Goal: Use online tool/utility: Utilize a website feature to perform a specific function

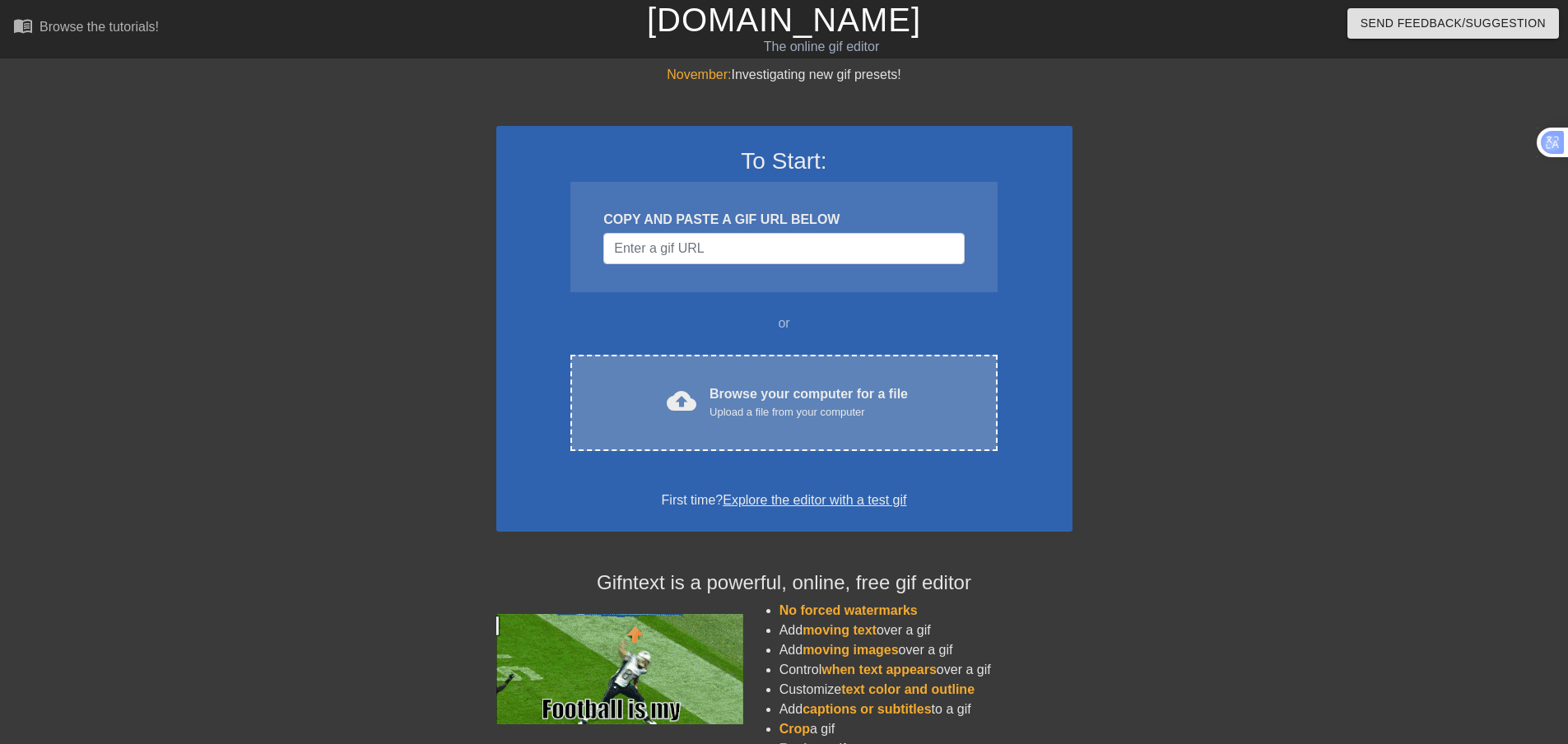
click at [749, 414] on div "Upload a file from your computer" at bounding box center [808, 412] width 198 height 16
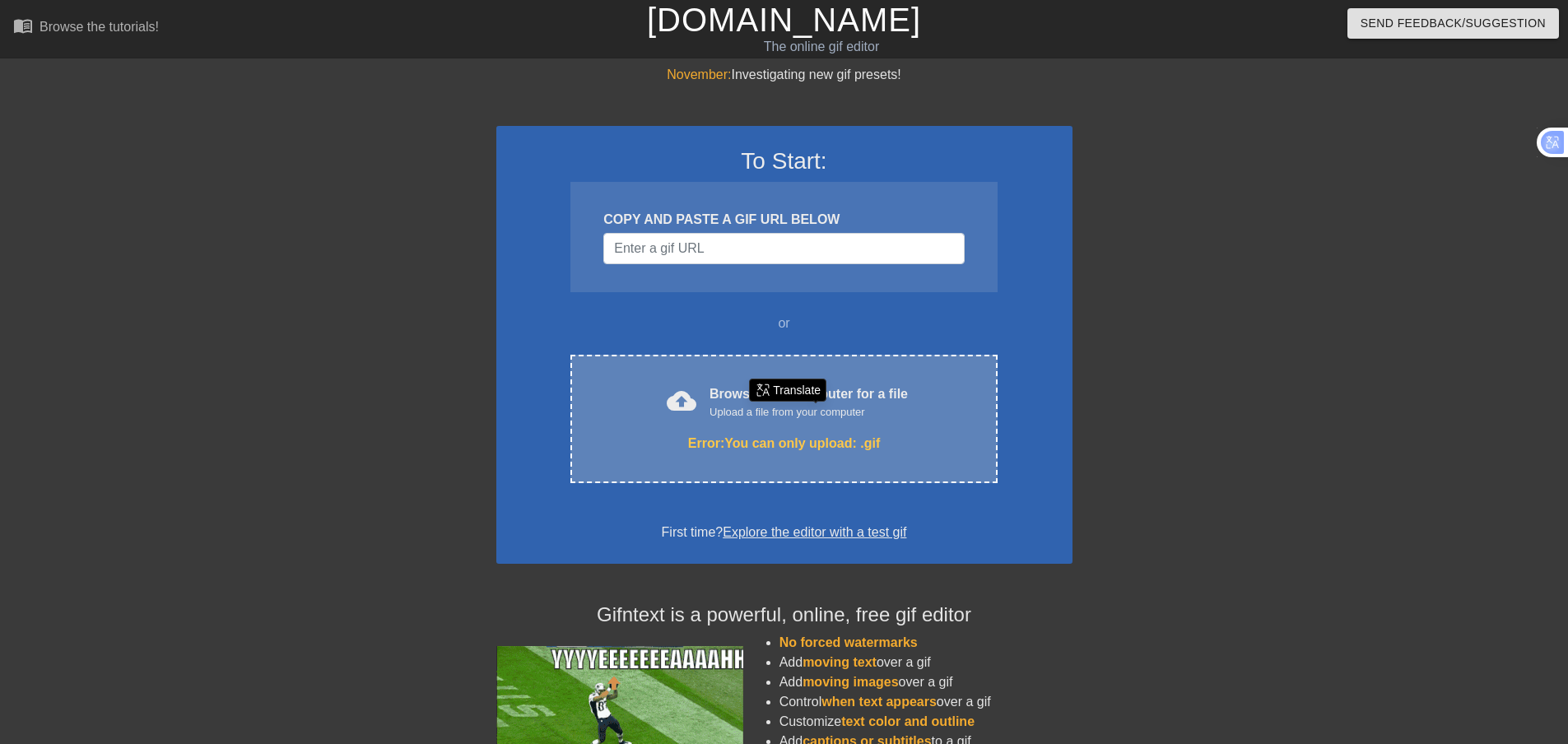
click at [853, 435] on div "Error: You can only upload: .gif" at bounding box center [783, 444] width 357 height 20
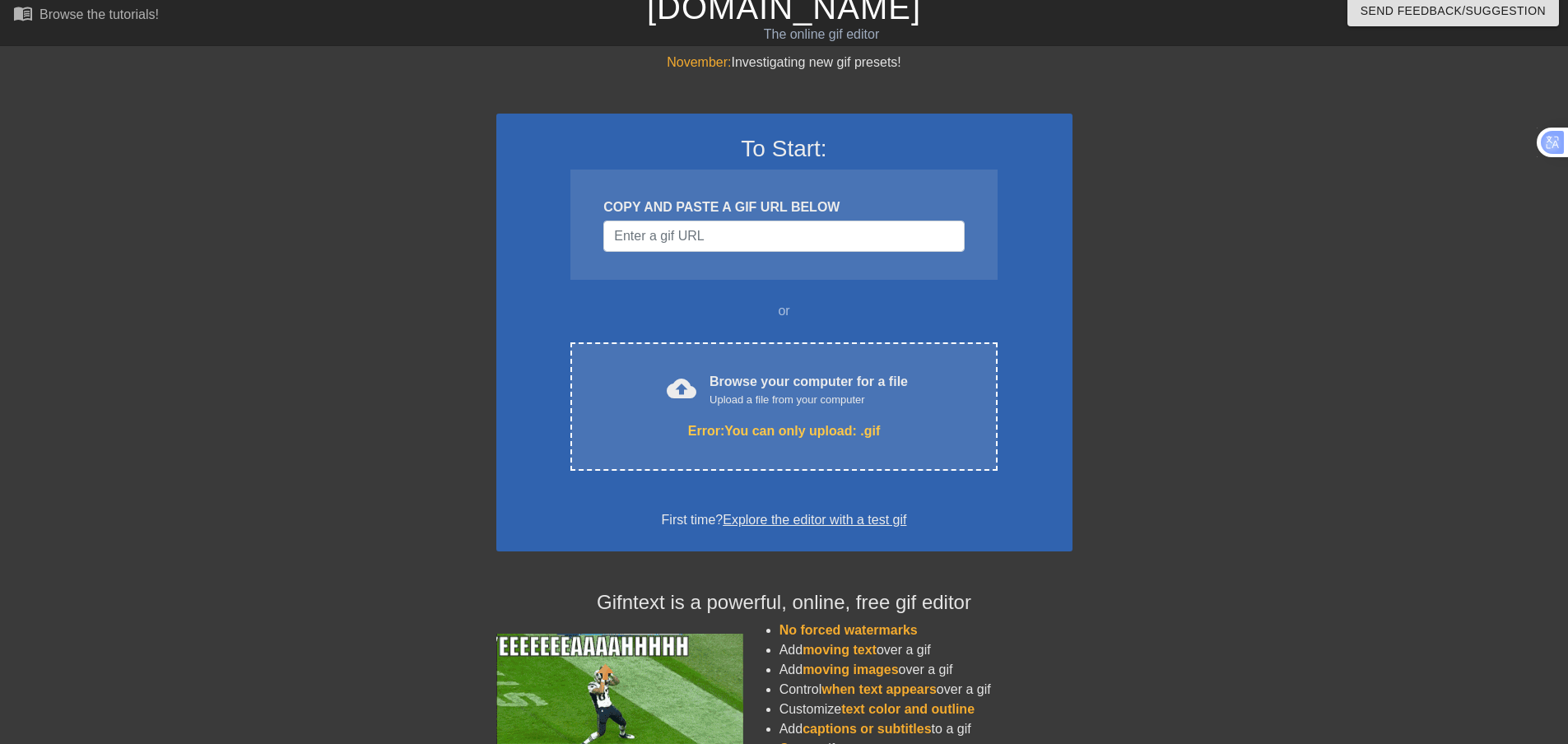
scroll to position [166, 0]
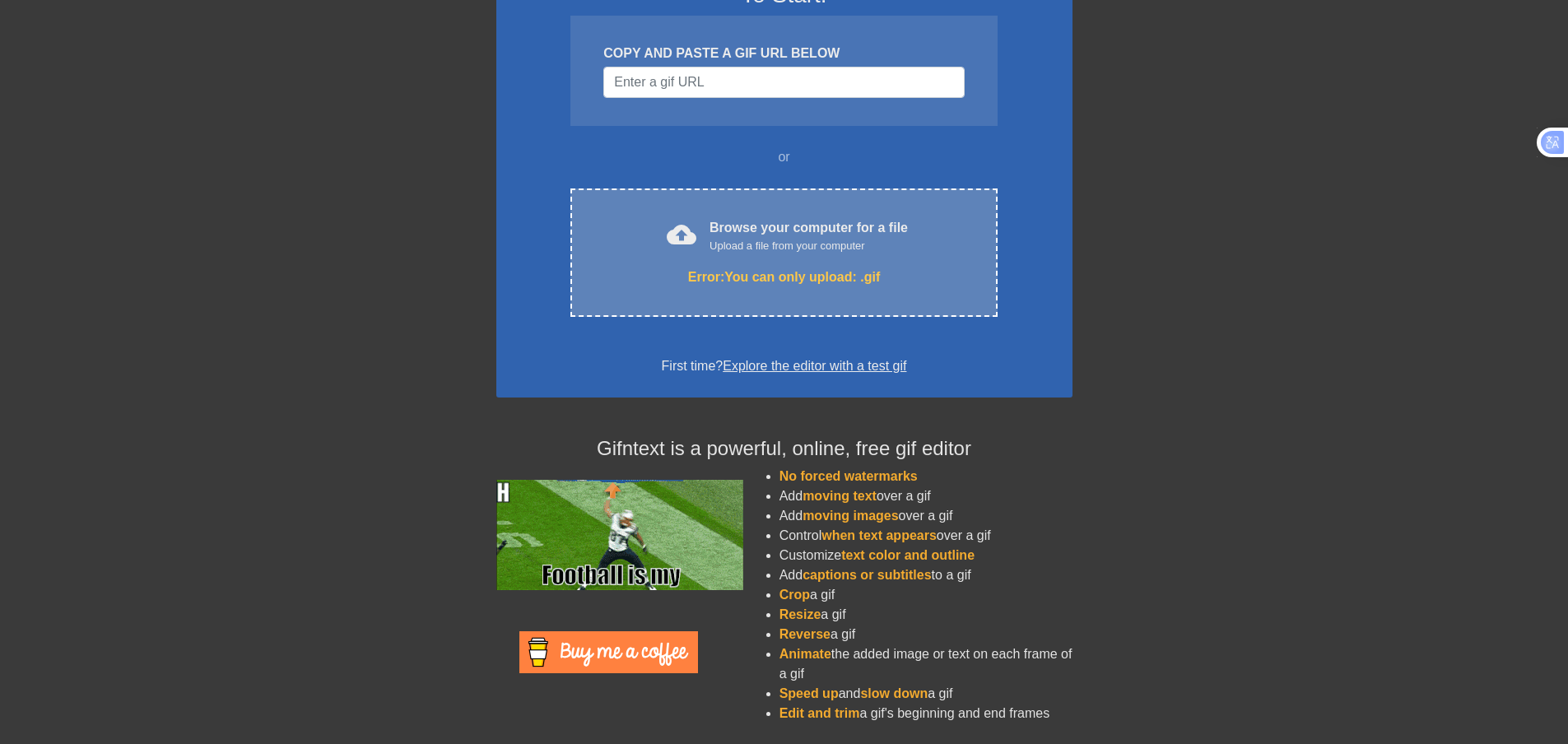
click at [753, 213] on div "cloud_upload Browse your computer for a file Upload a file from your computer E…" at bounding box center [783, 252] width 427 height 129
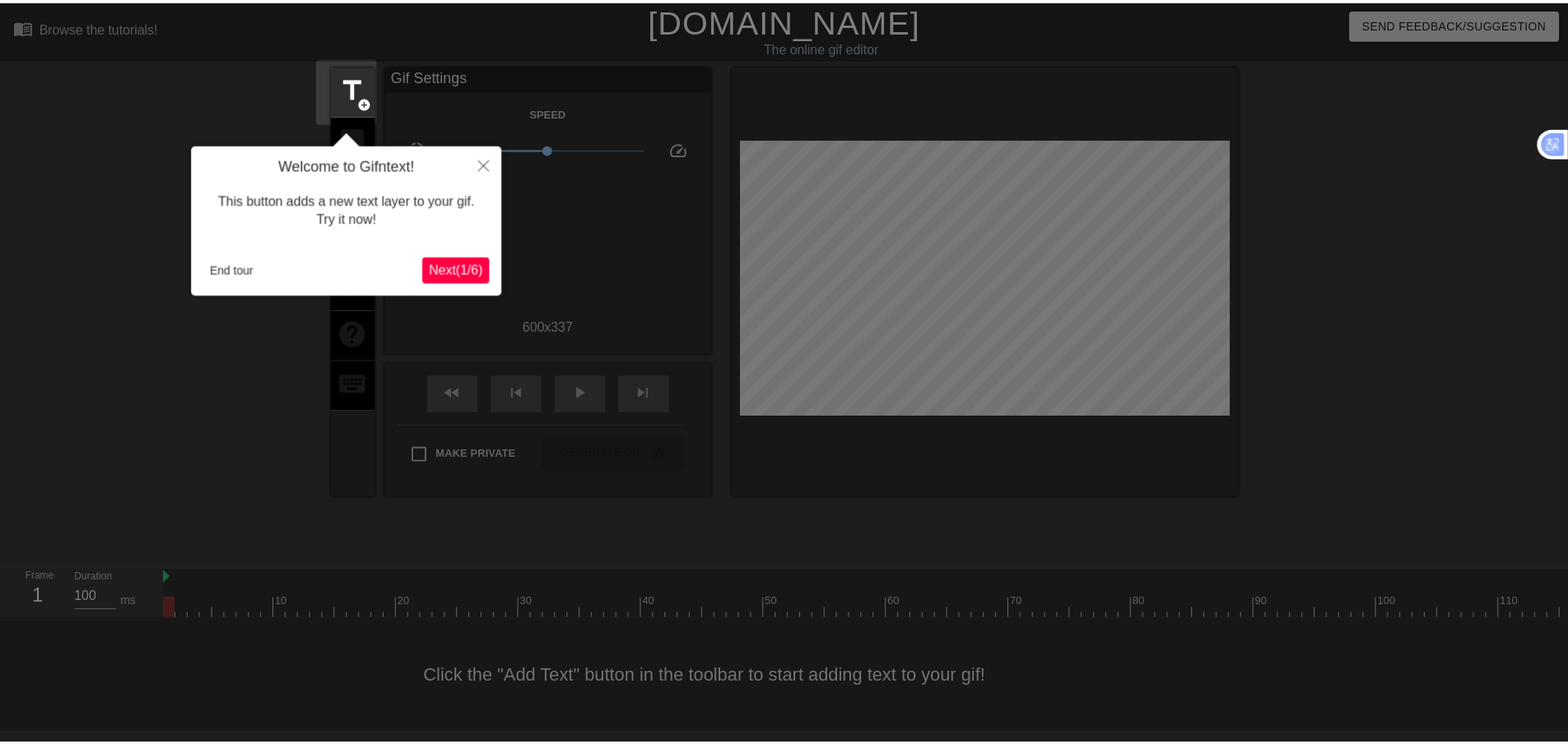
scroll to position [2, 0]
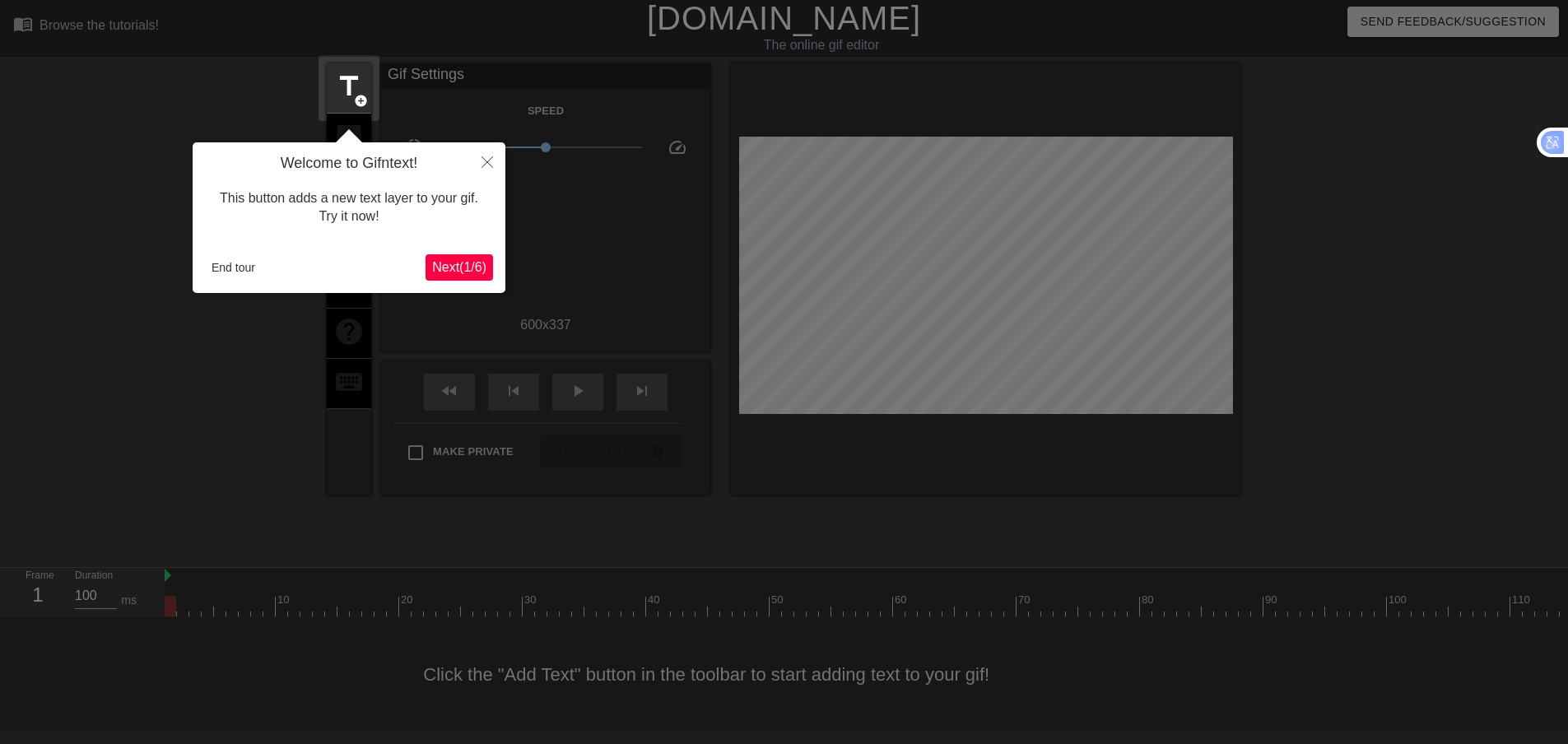
click at [465, 261] on span "Next ( 1 / 6 )" at bounding box center [459, 267] width 54 height 14
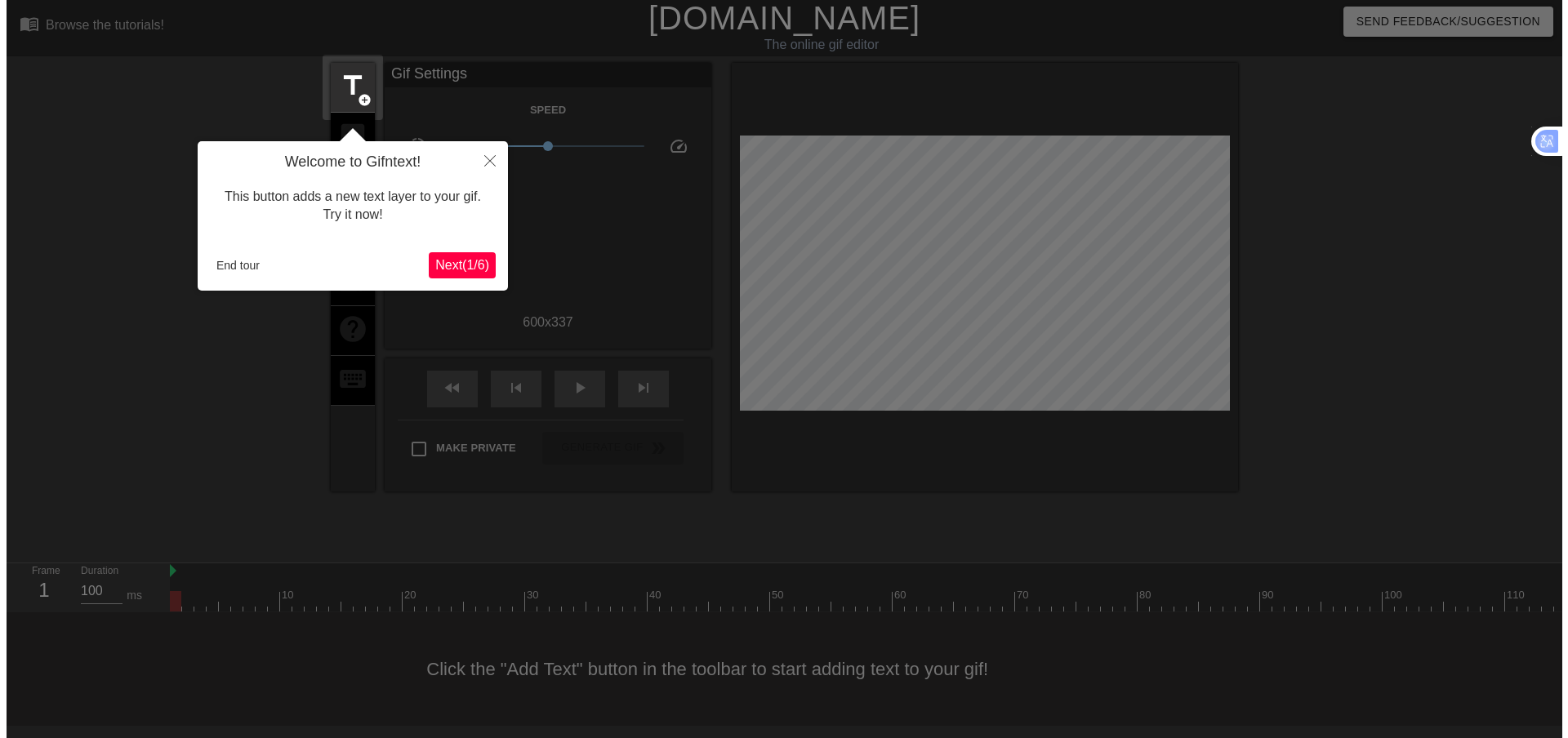
scroll to position [0, 0]
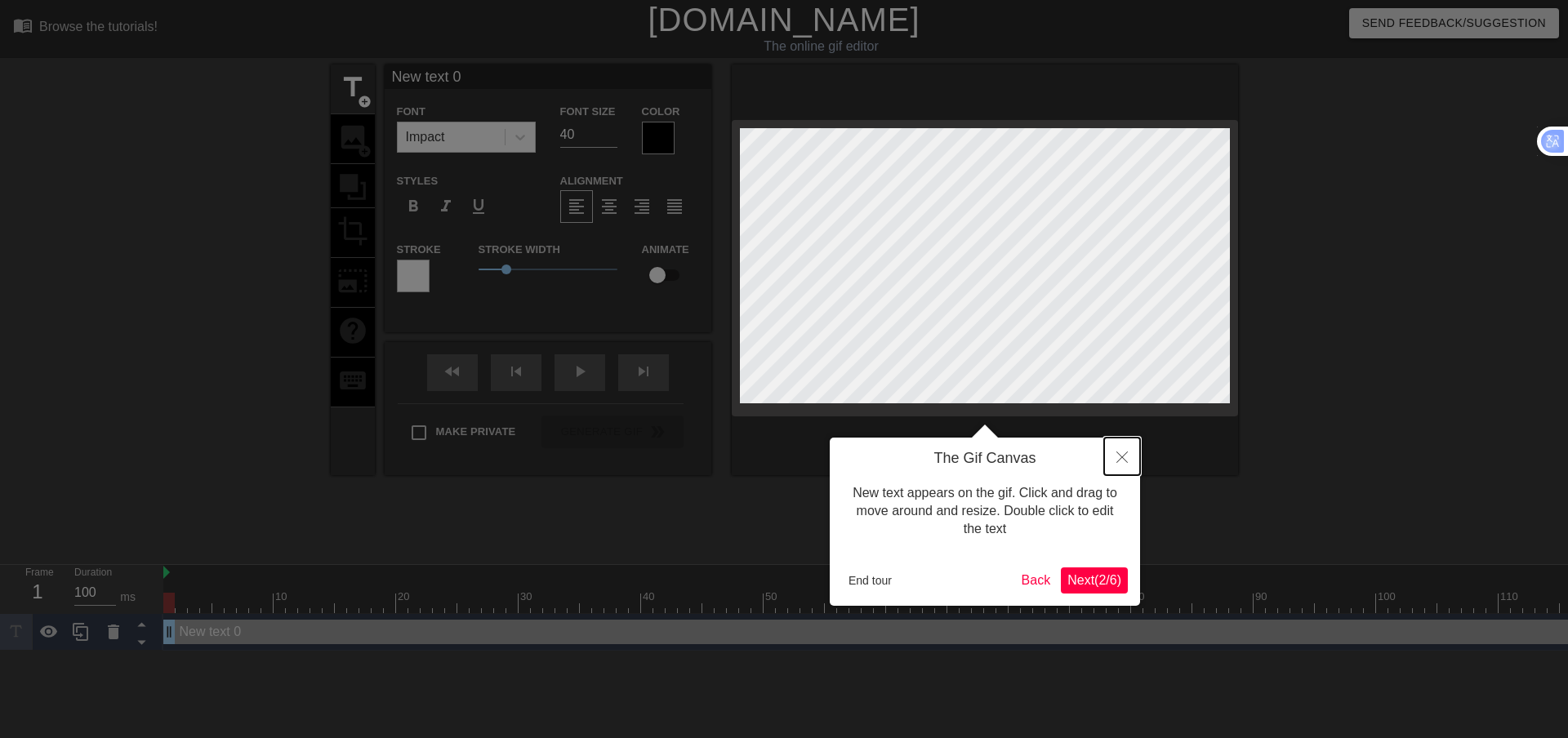
click at [1124, 457] on icon "Close" at bounding box center [1122, 457] width 12 height 12
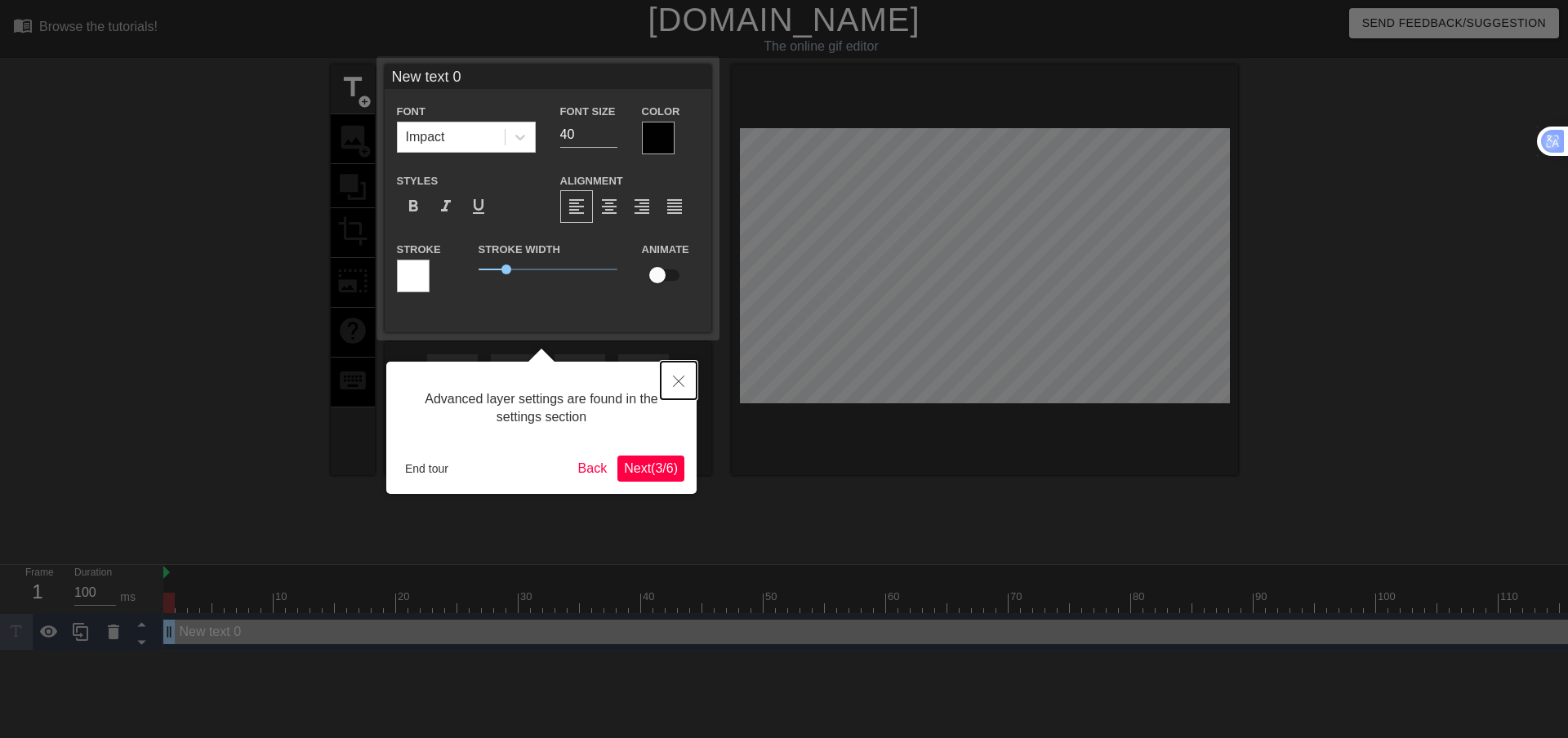
click at [687, 368] on button "Close" at bounding box center [679, 380] width 36 height 37
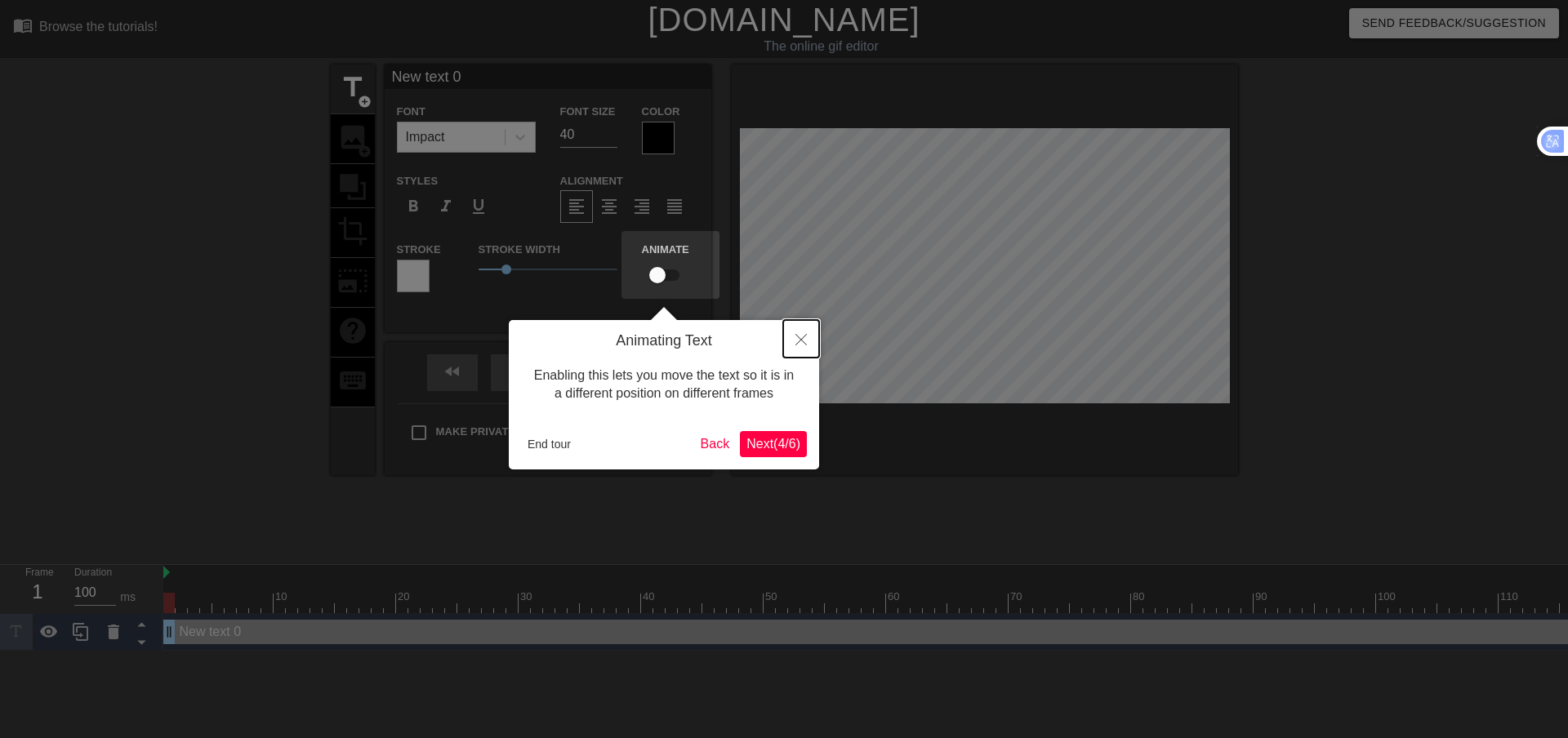
click at [807, 346] on button "Close" at bounding box center [802, 338] width 36 height 37
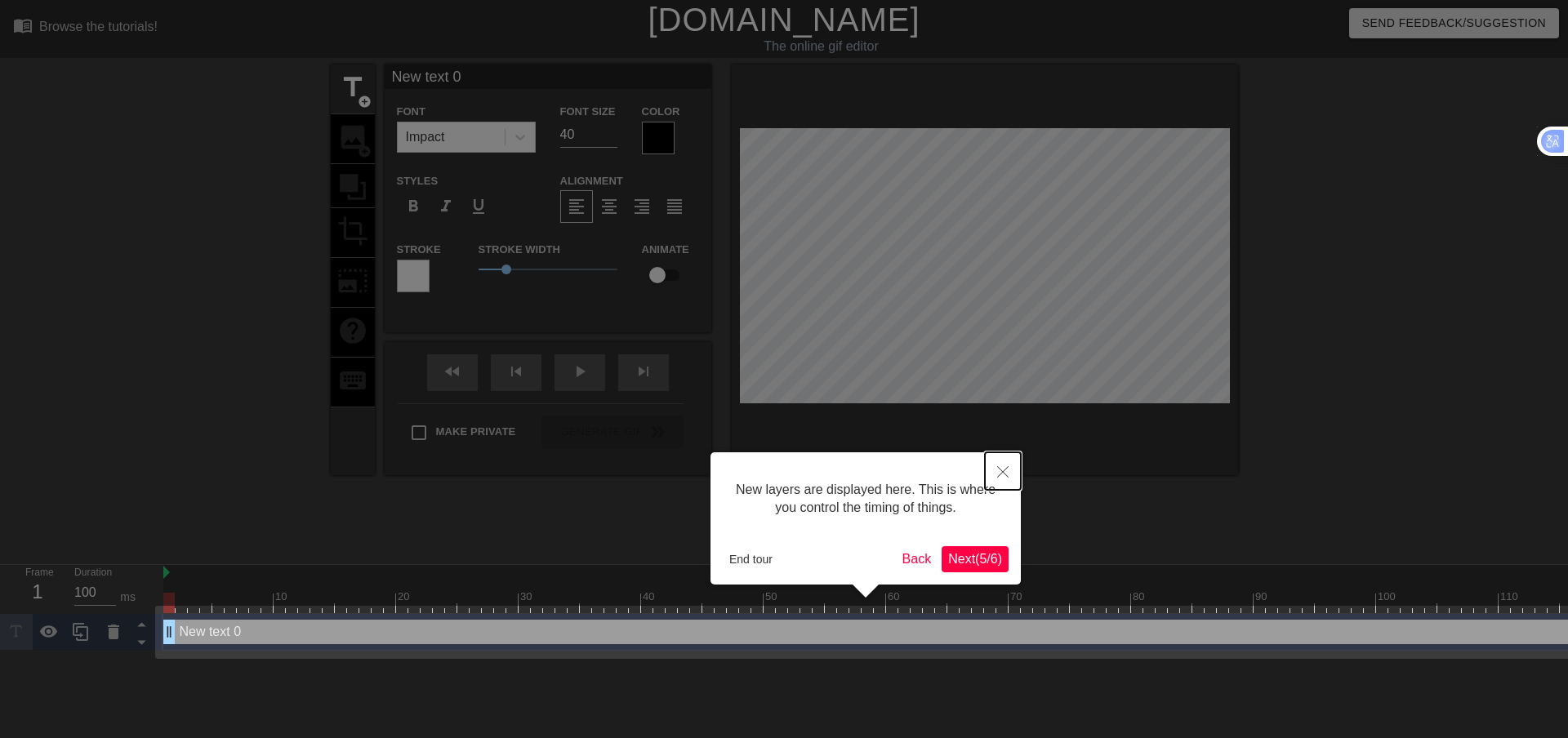
click at [1016, 467] on button "Close" at bounding box center [1003, 471] width 36 height 37
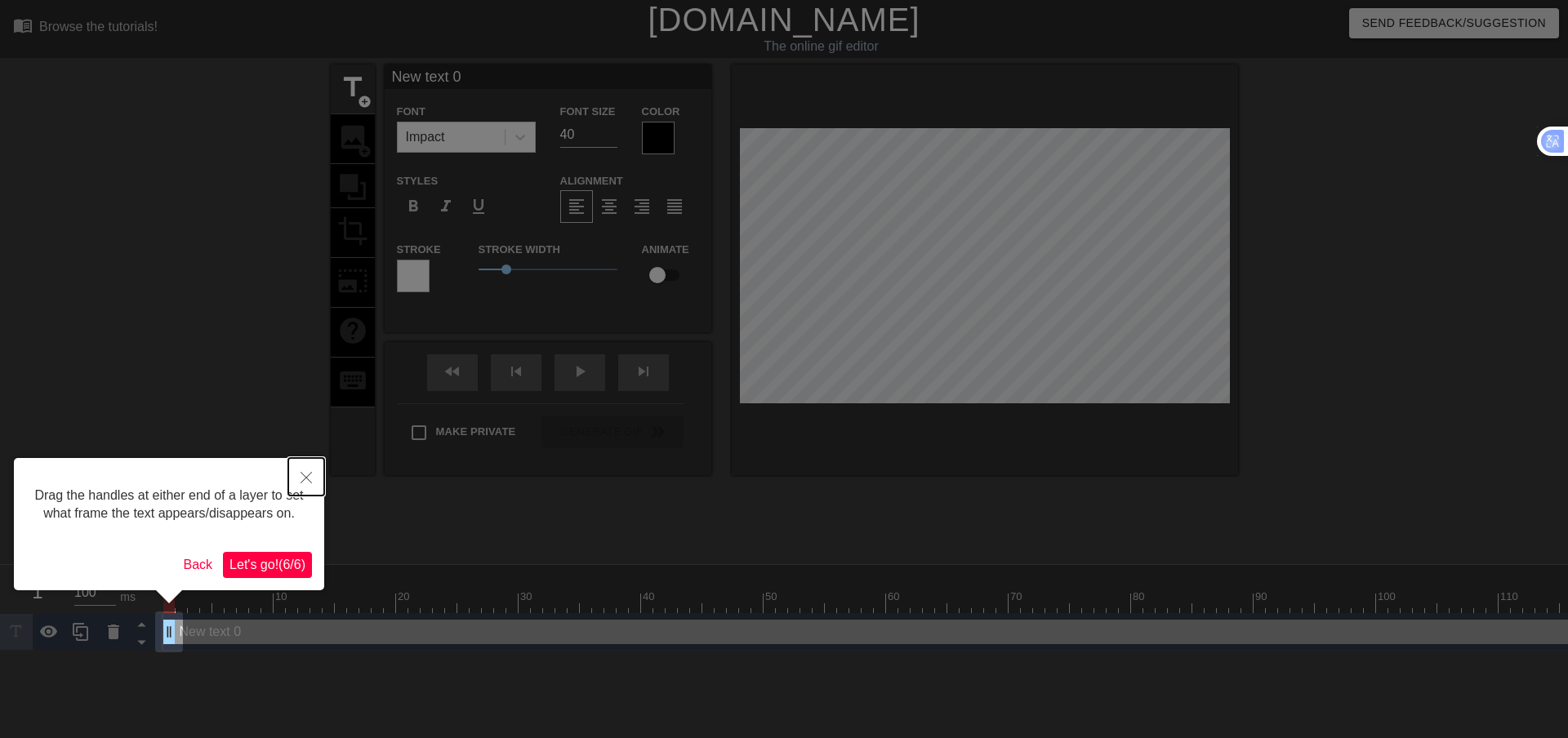
drag, startPoint x: 309, startPoint y: 466, endPoint x: 326, endPoint y: 461, distance: 17.7
click at [310, 466] on button "Close" at bounding box center [307, 476] width 36 height 37
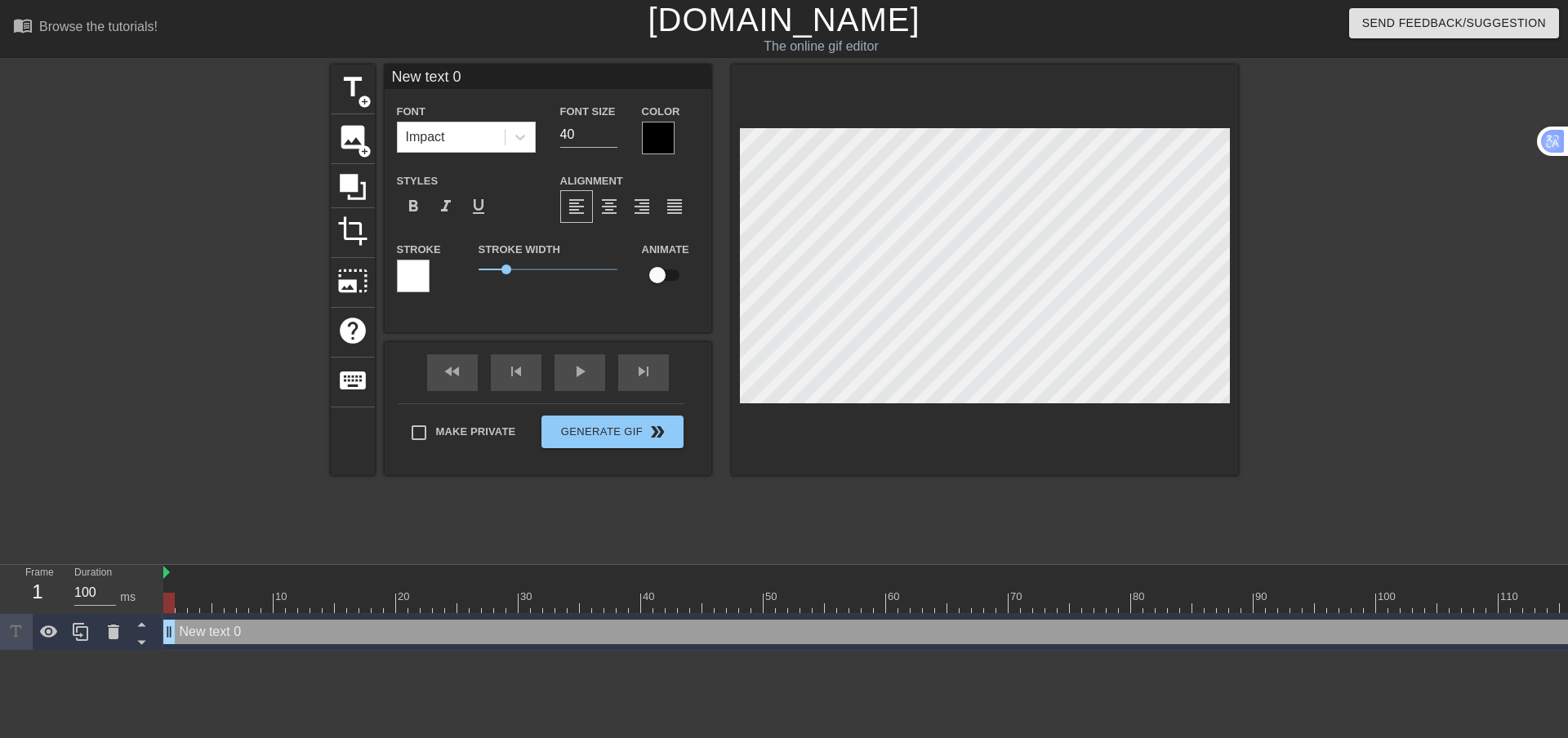
scroll to position [3, 3]
type input "ဟ"
type textarea "ဟ"
type input "ဟီ"
type textarea "ဟီ"
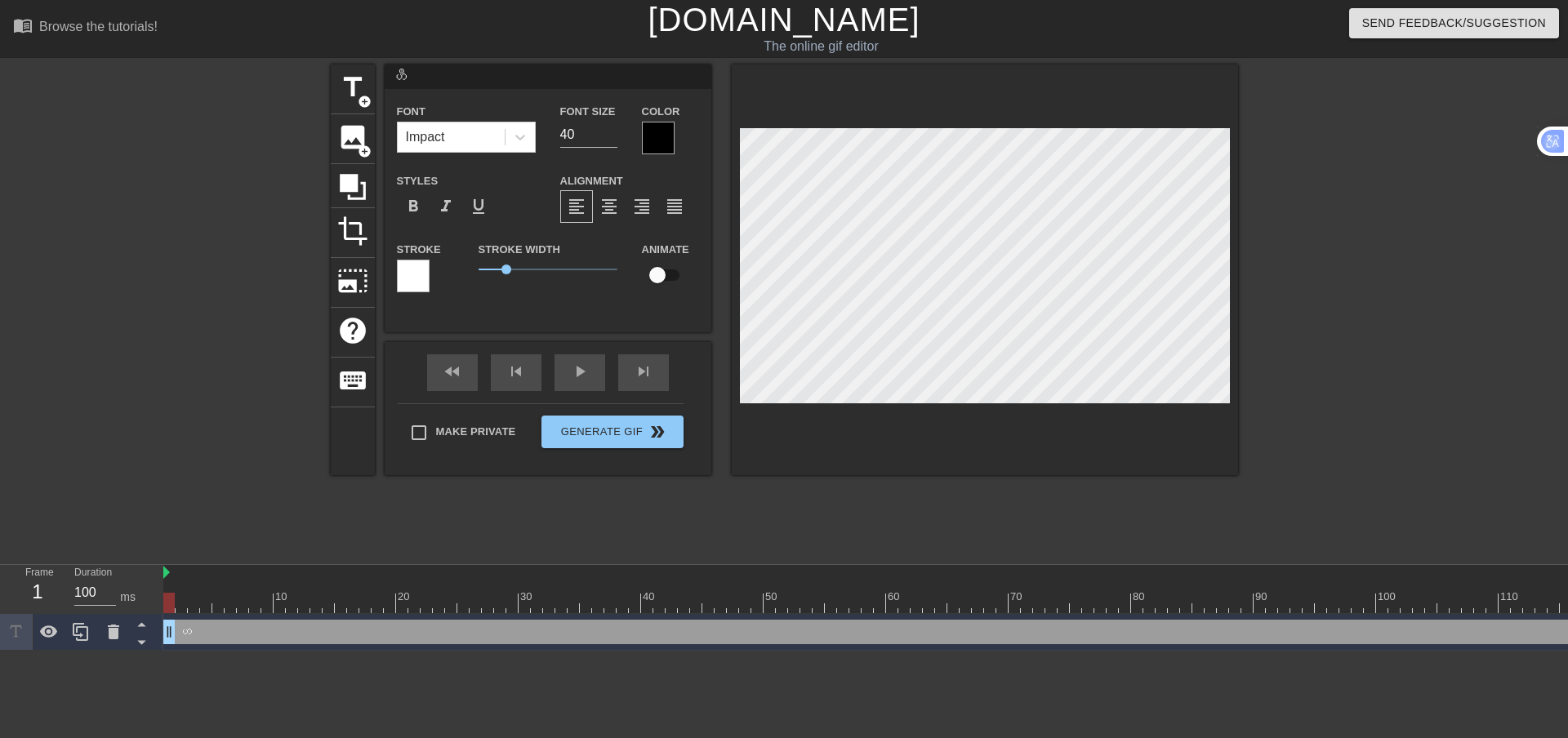
type input "ဟီး"
type textarea "ဟီး"
type input "ဟီး"
type textarea "ဟီး"
type input "ဟီး မ"
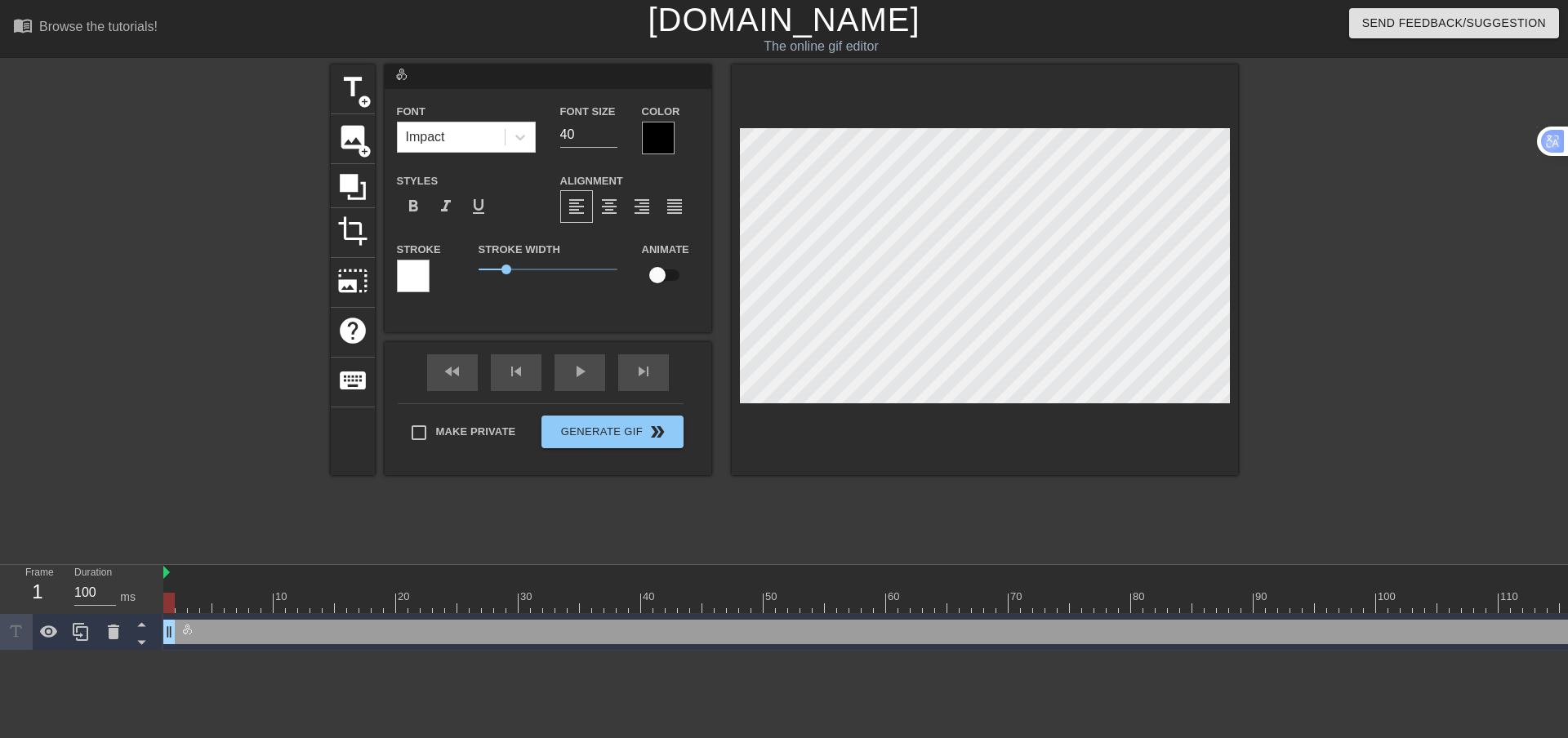
type textarea "ဟီး မ"
type input "ဟီး မမ"
type textarea "ဟီး မမ"
type input "ဟီး မ"
type textarea "ဟီး မ"
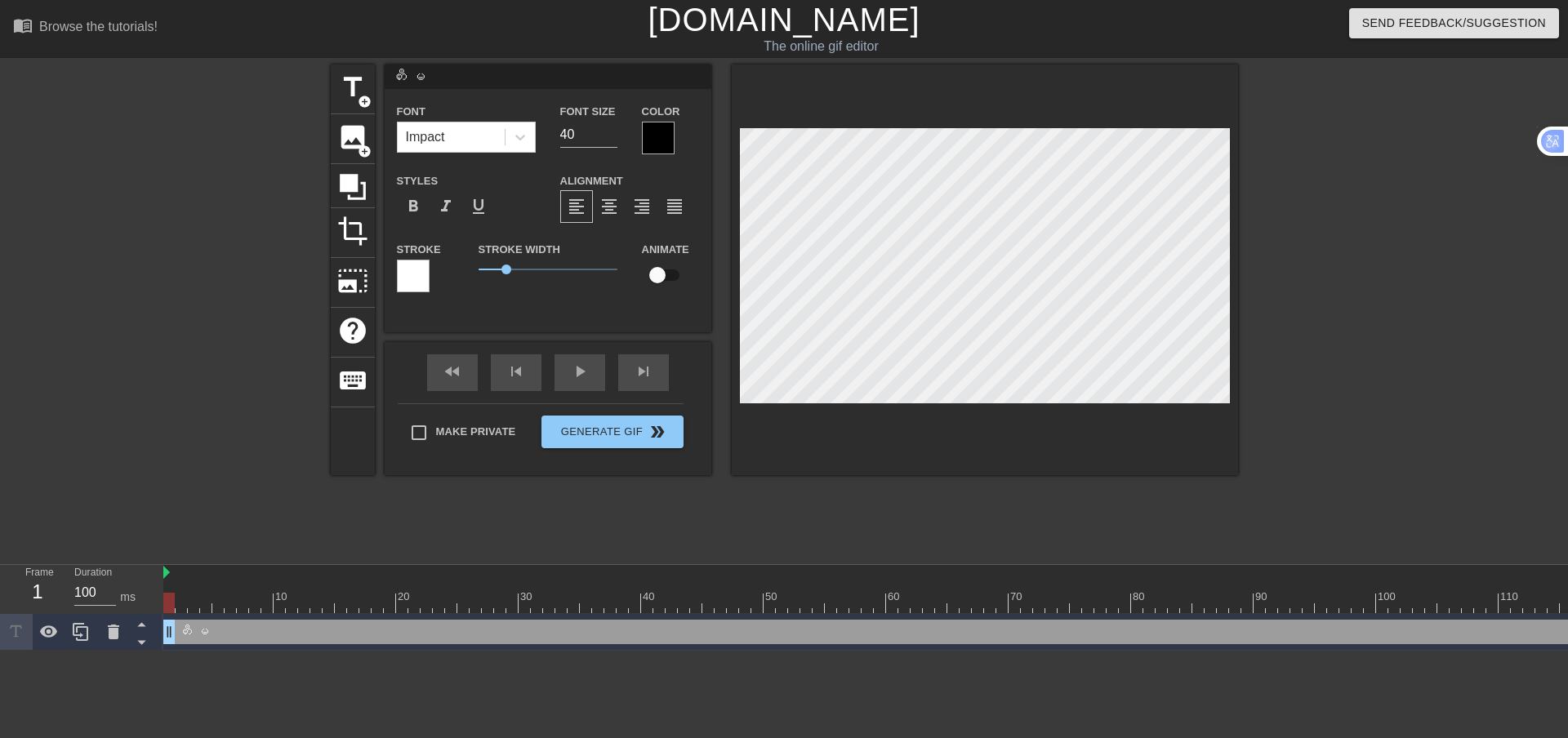
type input "ဟီး"
type textarea "ဟီး"
type input "ဟီး"
type textarea "ဟီး"
type input "ဟီးး"
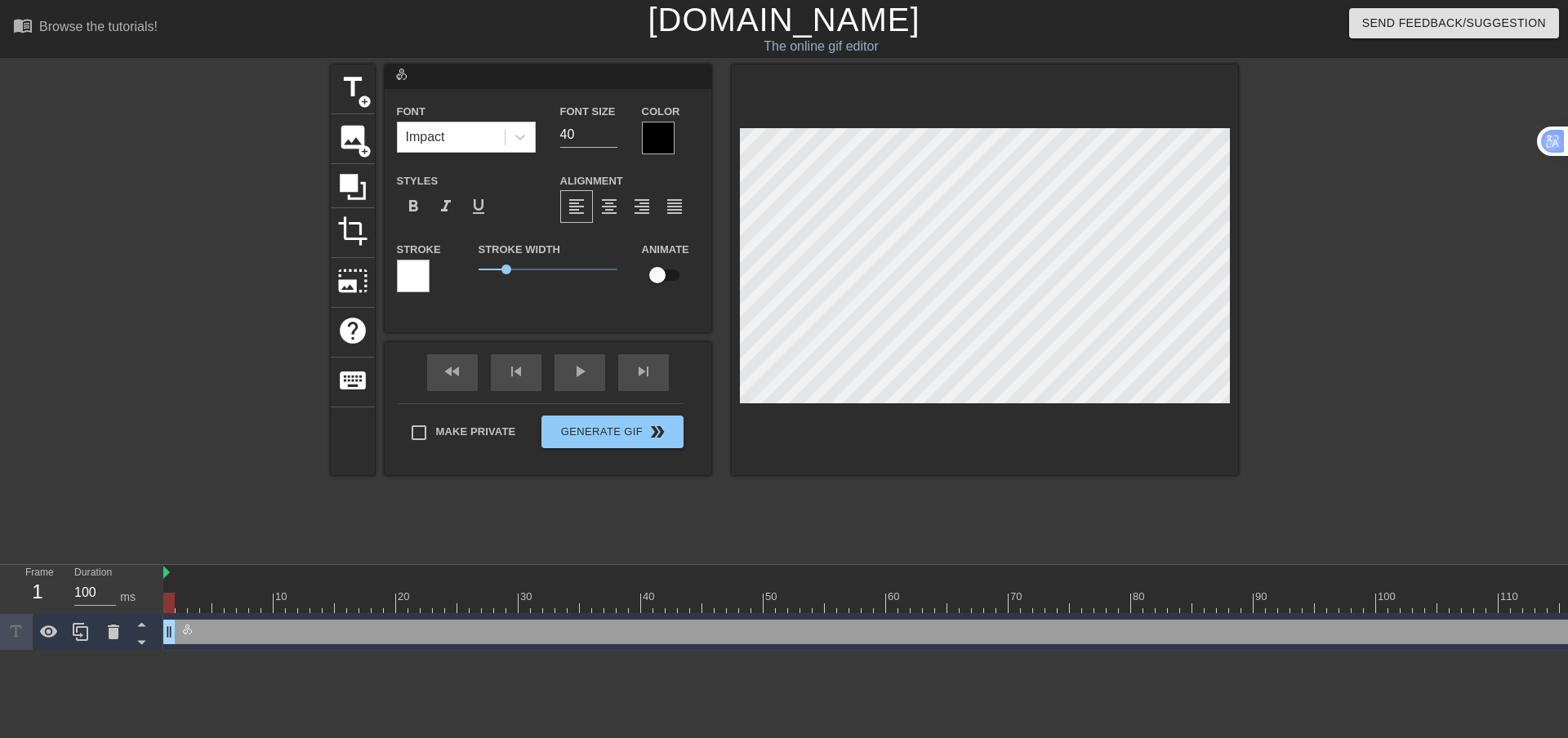
type textarea "ဟီးး"
type input "ဟီးးး"
type textarea "ဟီးးး"
type input "ဟီးးးး"
type textarea "ဟီးးးး"
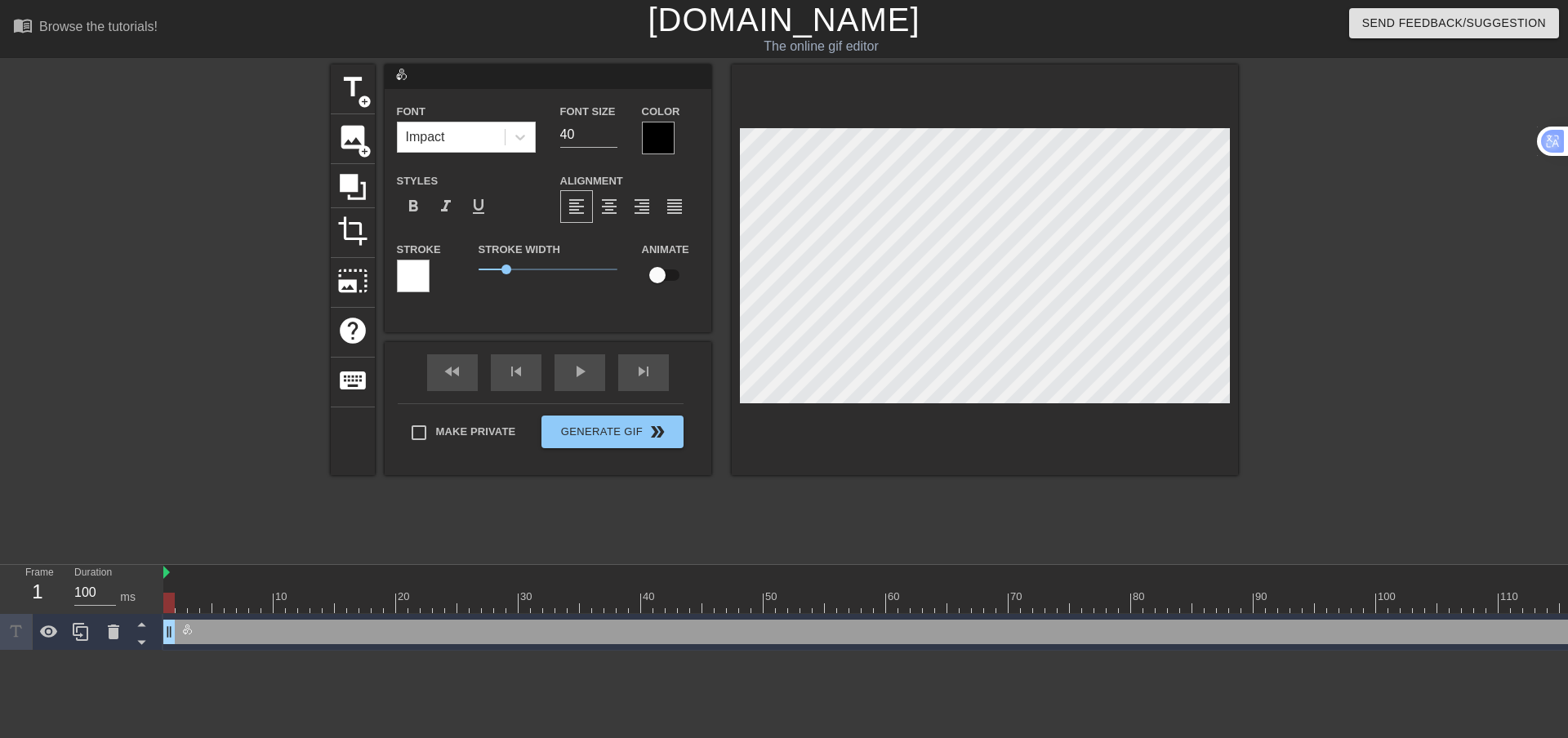
type input "ဟီးးးး"
type textarea "ဟီးးးး"
type input "ဟီးးးး မ"
type textarea "ဟီးးးး မ"
type input "ဟီးးးး မမ"
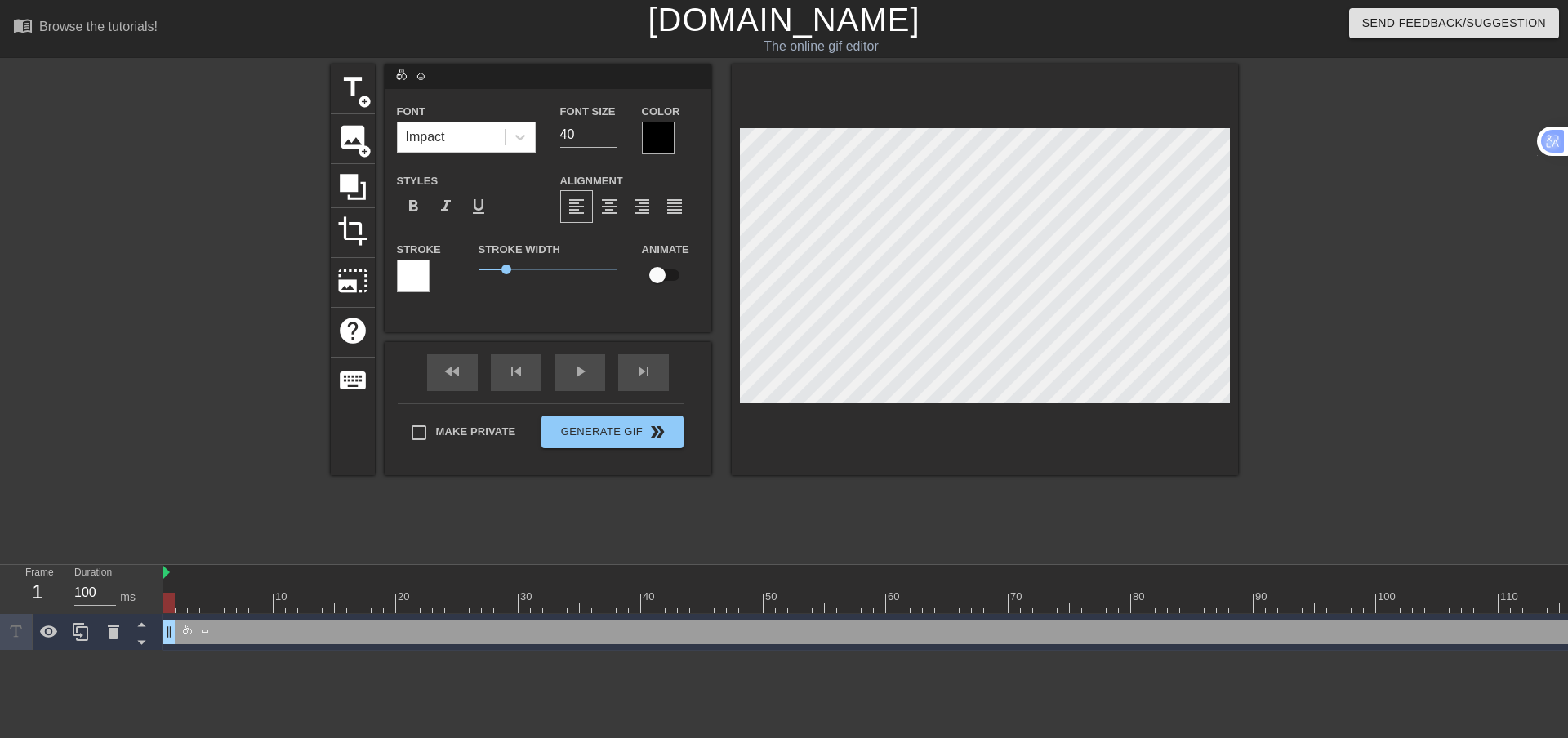
type textarea "ဟီးးးး မမ"
type input "ဟီးးးး မမ"
type textarea "ဟီးးးး မမ"
click at [424, 203] on div "format_bold" at bounding box center [414, 207] width 33 height 33
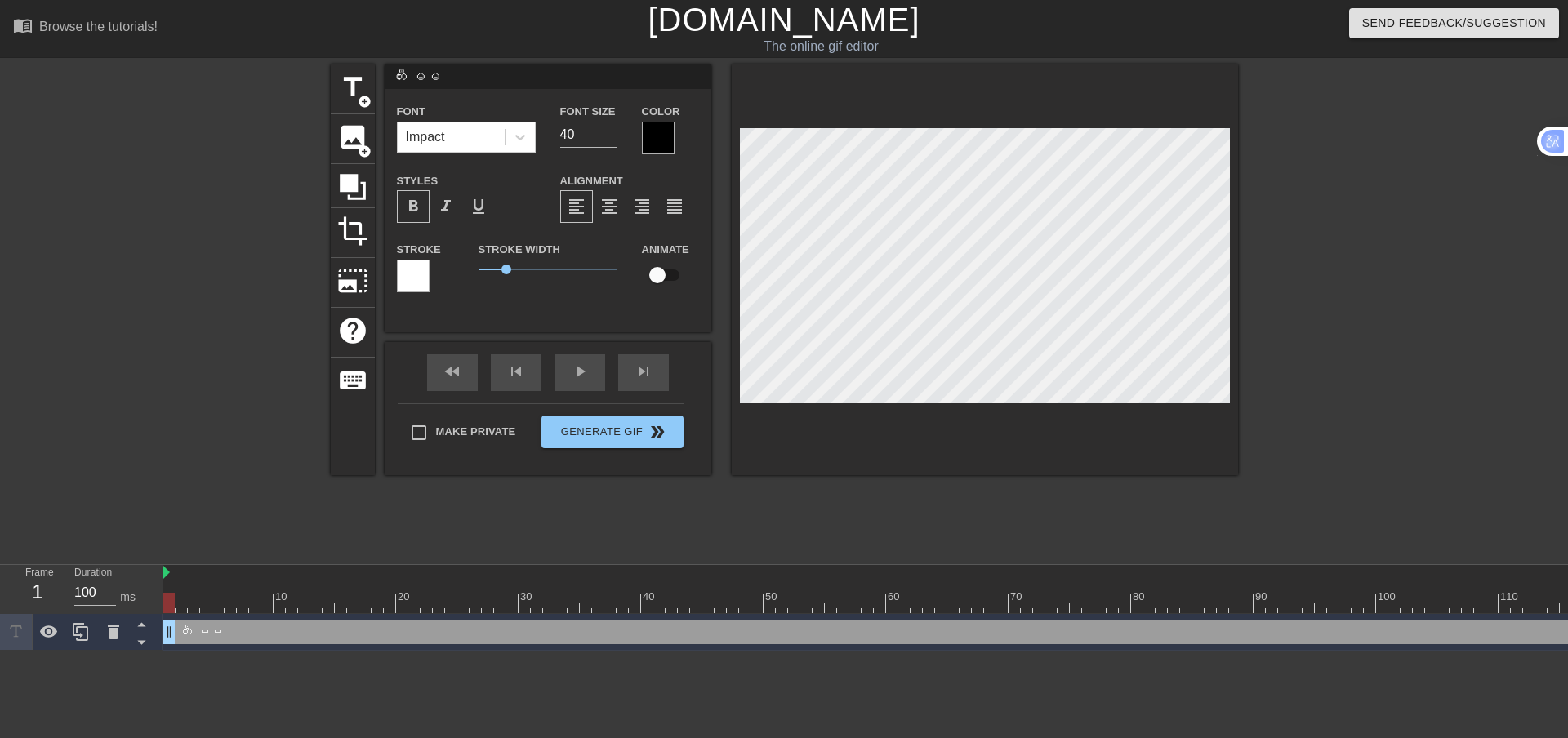
scroll to position [3, 4]
click at [421, 268] on div at bounding box center [414, 276] width 33 height 33
click at [648, 140] on div at bounding box center [658, 138] width 33 height 33
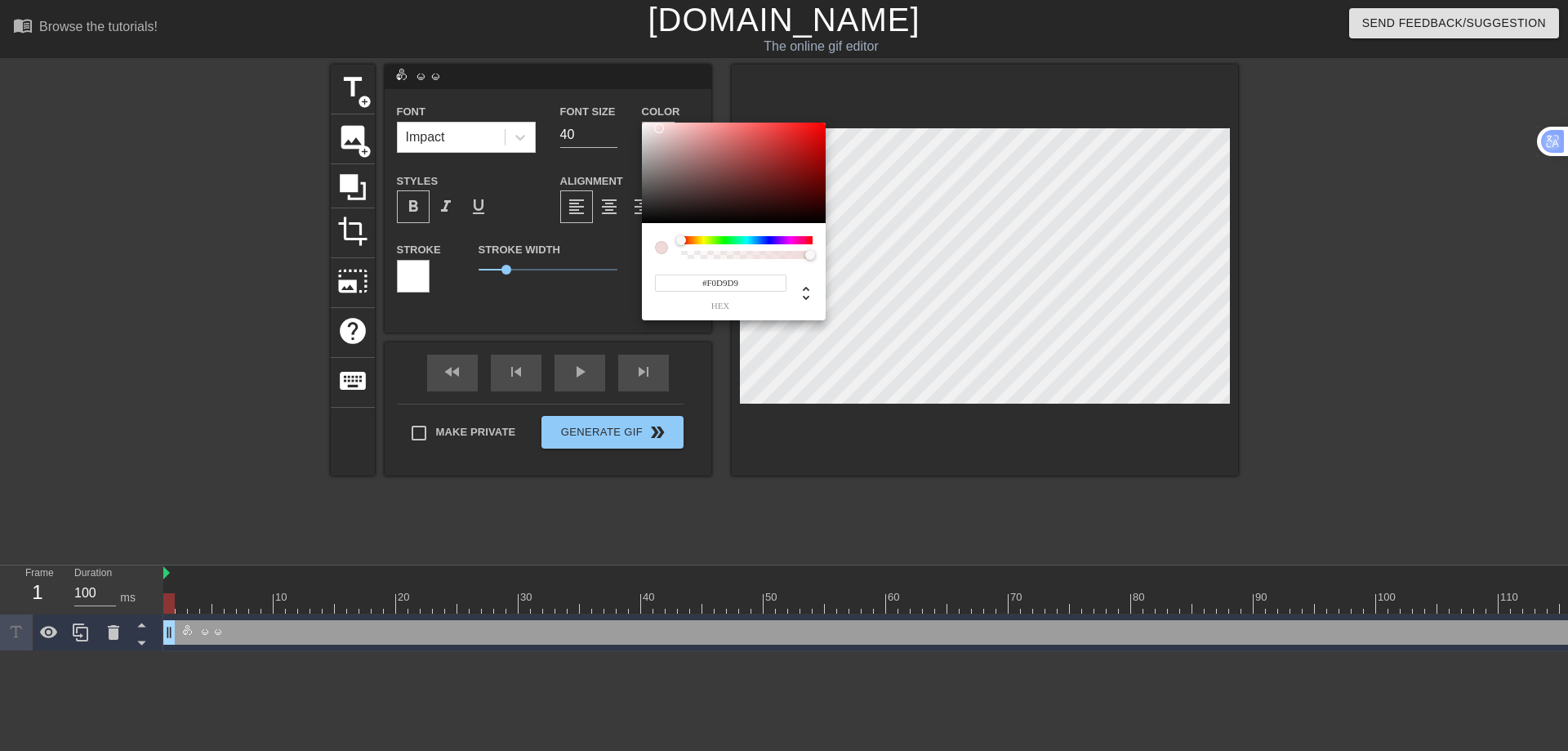
click at [659, 128] on div at bounding box center [734, 173] width 184 height 102
type input "#453C3C"
drag, startPoint x: 653, startPoint y: 136, endPoint x: 663, endPoint y: 196, distance: 60.8
click at [663, 196] on div at bounding box center [734, 173] width 184 height 102
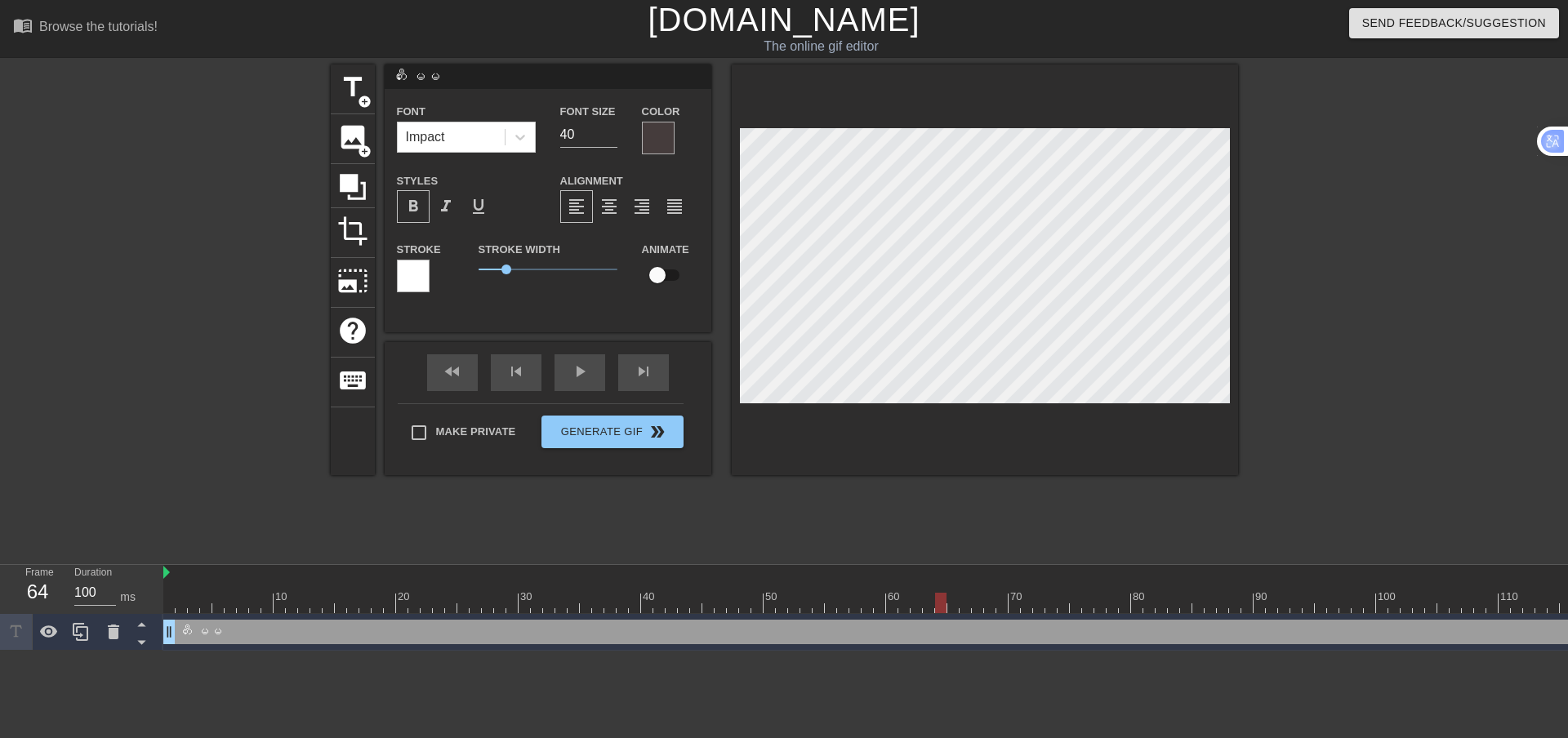
drag, startPoint x: 1000, startPoint y: 599, endPoint x: 940, endPoint y: 593, distance: 60.3
click at [940, 593] on div at bounding box center [940, 603] width 12 height 21
drag, startPoint x: 941, startPoint y: 607, endPoint x: 87, endPoint y: 585, distance: 854.3
click at [20, 597] on div "Frame 1 Duration 100 ms 10 20 30 40 50 60 70 80 90 100 110 120 ဟီးးးး မမ drag_h…" at bounding box center [784, 607] width 1568 height 86
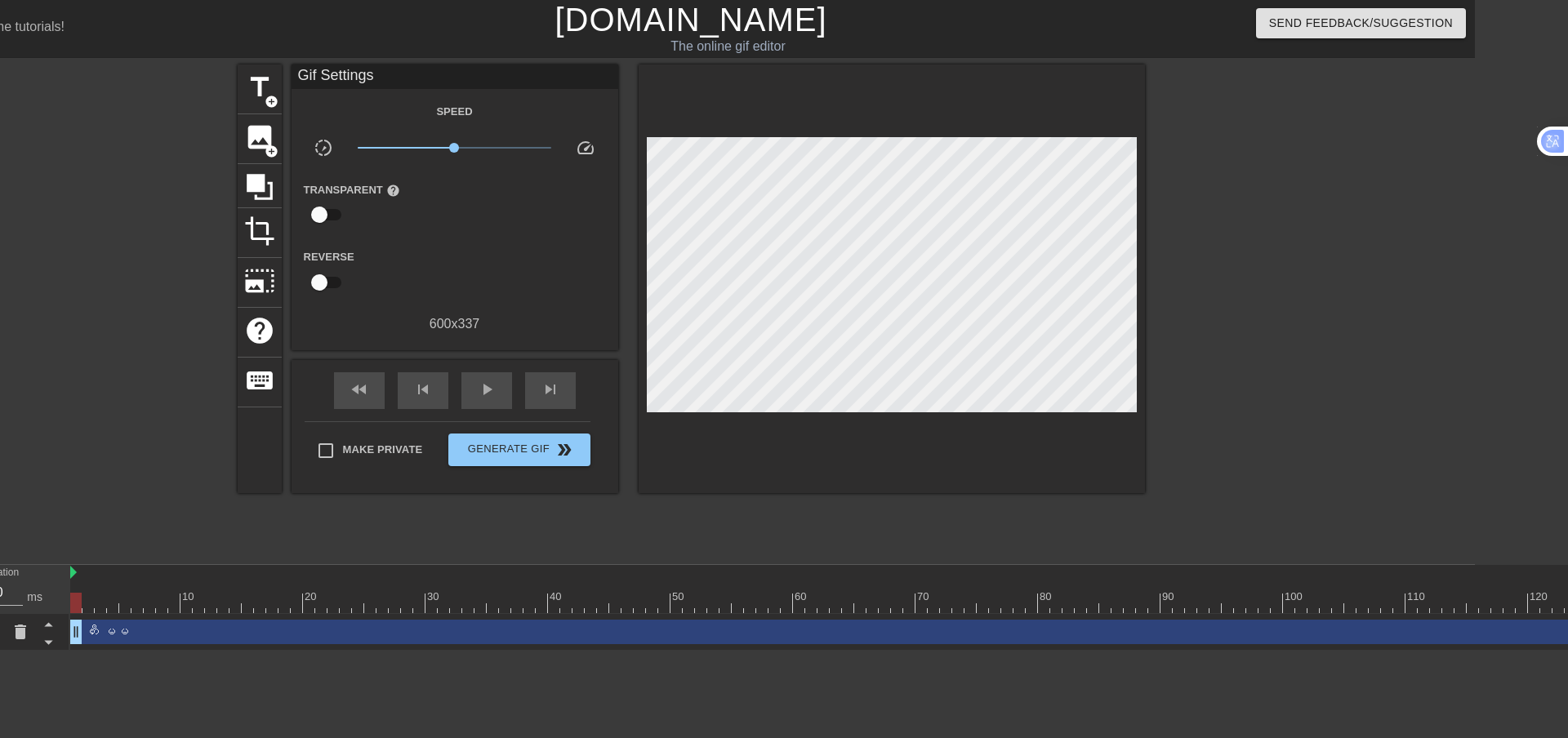
scroll to position [0, 119]
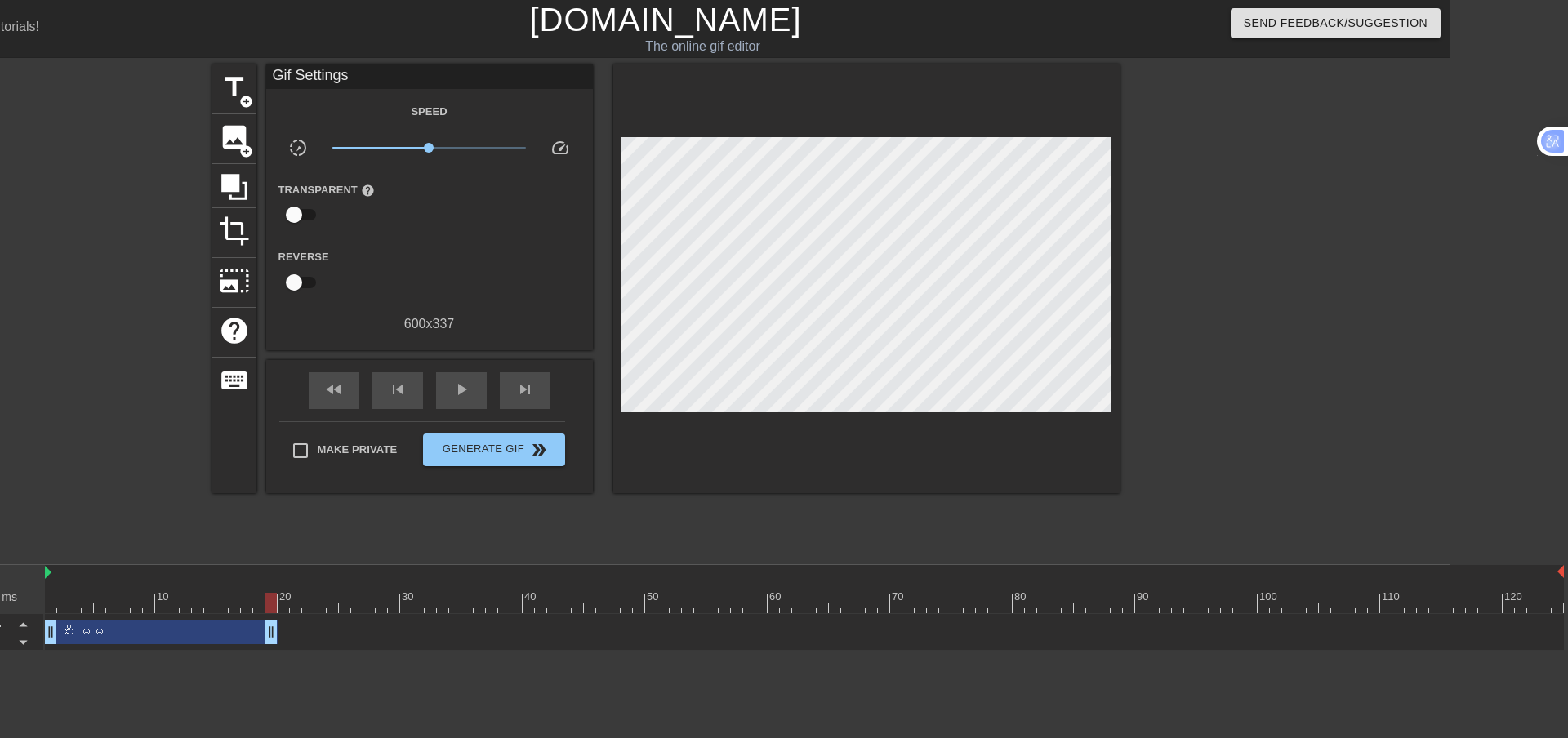
drag, startPoint x: 1554, startPoint y: 629, endPoint x: 262, endPoint y: 580, distance: 1292.9
click at [262, 581] on div "10 20 30 40 50 60 70 80 90 100 110 120 ဟီးးးး မမ drag_handle drag_handle" at bounding box center [747, 607] width 1405 height 86
drag, startPoint x: 473, startPoint y: 602, endPoint x: 0, endPoint y: 595, distance: 473.1
click at [0, 595] on div "Frame 1 Duration 100 ms 10 20 30 40 50 60 70 80 90 100 110 120 ဟီးးးး မမ drag_h…" at bounding box center [665, 607] width 1568 height 86
click at [498, 456] on button "Generate Gif double_arrow" at bounding box center [494, 450] width 141 height 33
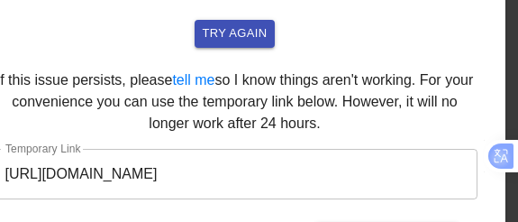
scroll to position [206, 14]
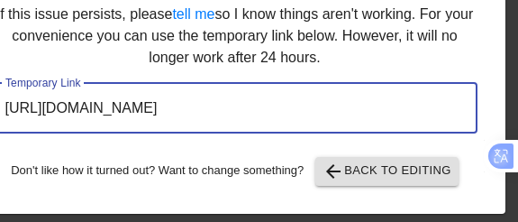
click at [217, 98] on input "[URL][DOMAIN_NAME]" at bounding box center [235, 108] width 485 height 50
click at [215, 113] on input "[URL][DOMAIN_NAME]" at bounding box center [235, 108] width 485 height 50
click at [213, 104] on input "[URL][DOMAIN_NAME]" at bounding box center [235, 108] width 485 height 50
click at [206, 106] on input "[URL][DOMAIN_NAME]" at bounding box center [235, 108] width 485 height 50
click at [207, 106] on input "[URL][DOMAIN_NAME]" at bounding box center [235, 108] width 485 height 50
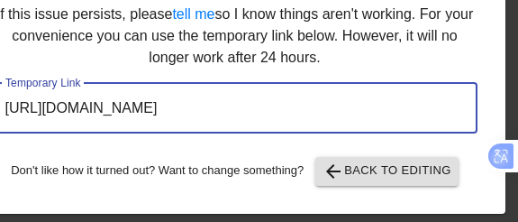
click at [207, 106] on input "[URL][DOMAIN_NAME]" at bounding box center [235, 108] width 485 height 50
